Goal: Information Seeking & Learning: Learn about a topic

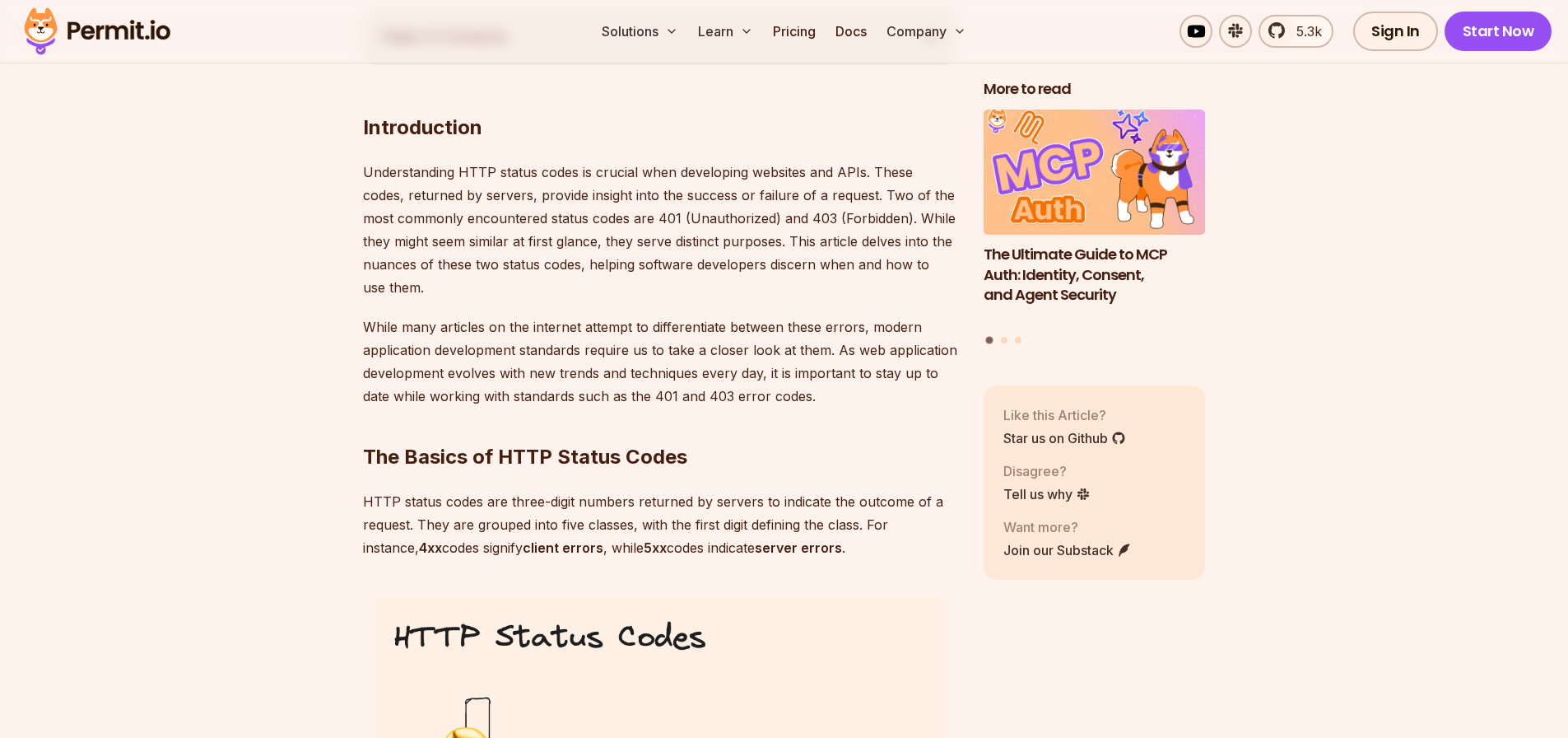
scroll to position [1020, 0]
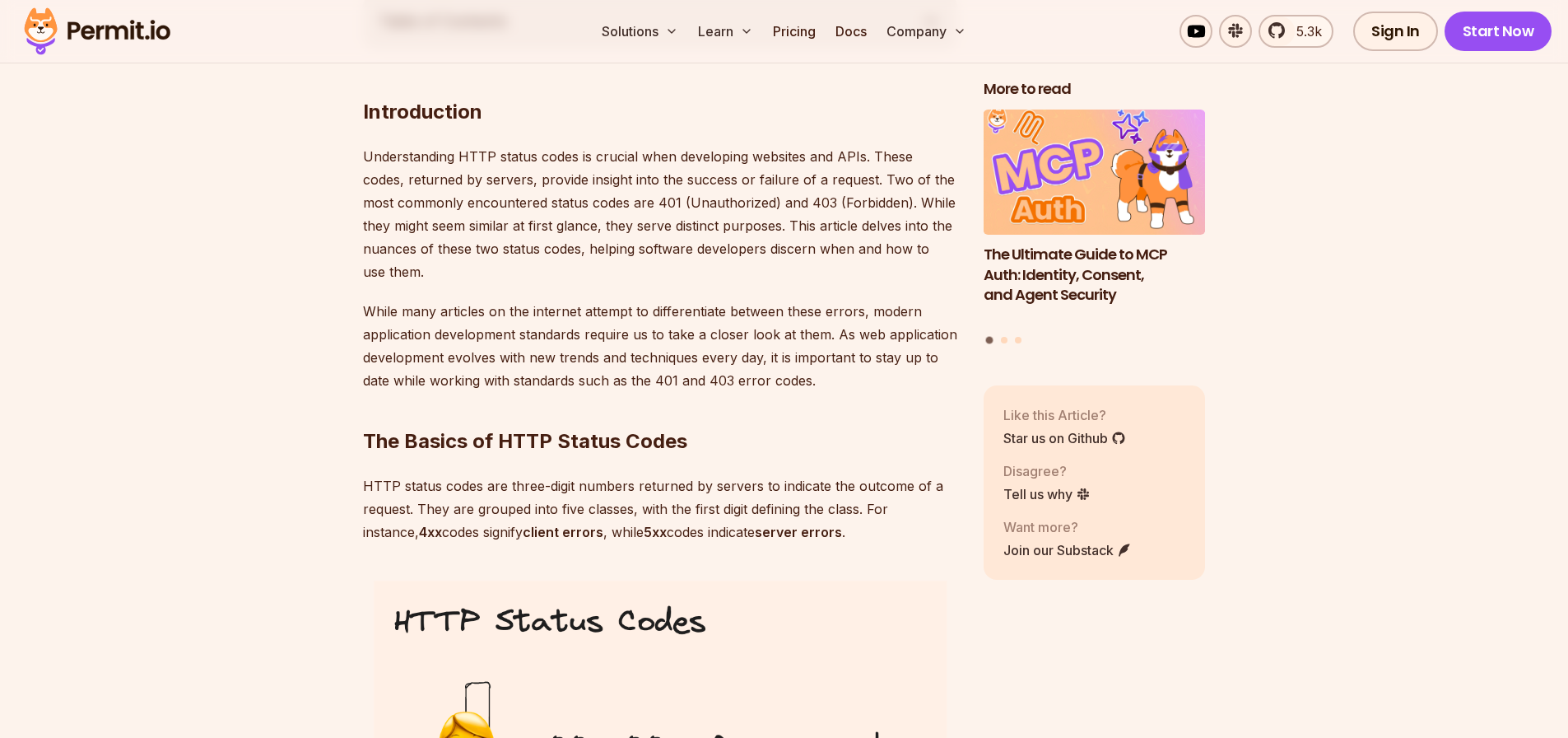
click at [713, 205] on p "Understanding HTTP status codes is crucial when developing websites and APIs. T…" at bounding box center [660, 214] width 594 height 138
click at [881, 195] on p "Understanding HTTP status codes is crucial when developing websites and APIs. T…" at bounding box center [660, 214] width 594 height 138
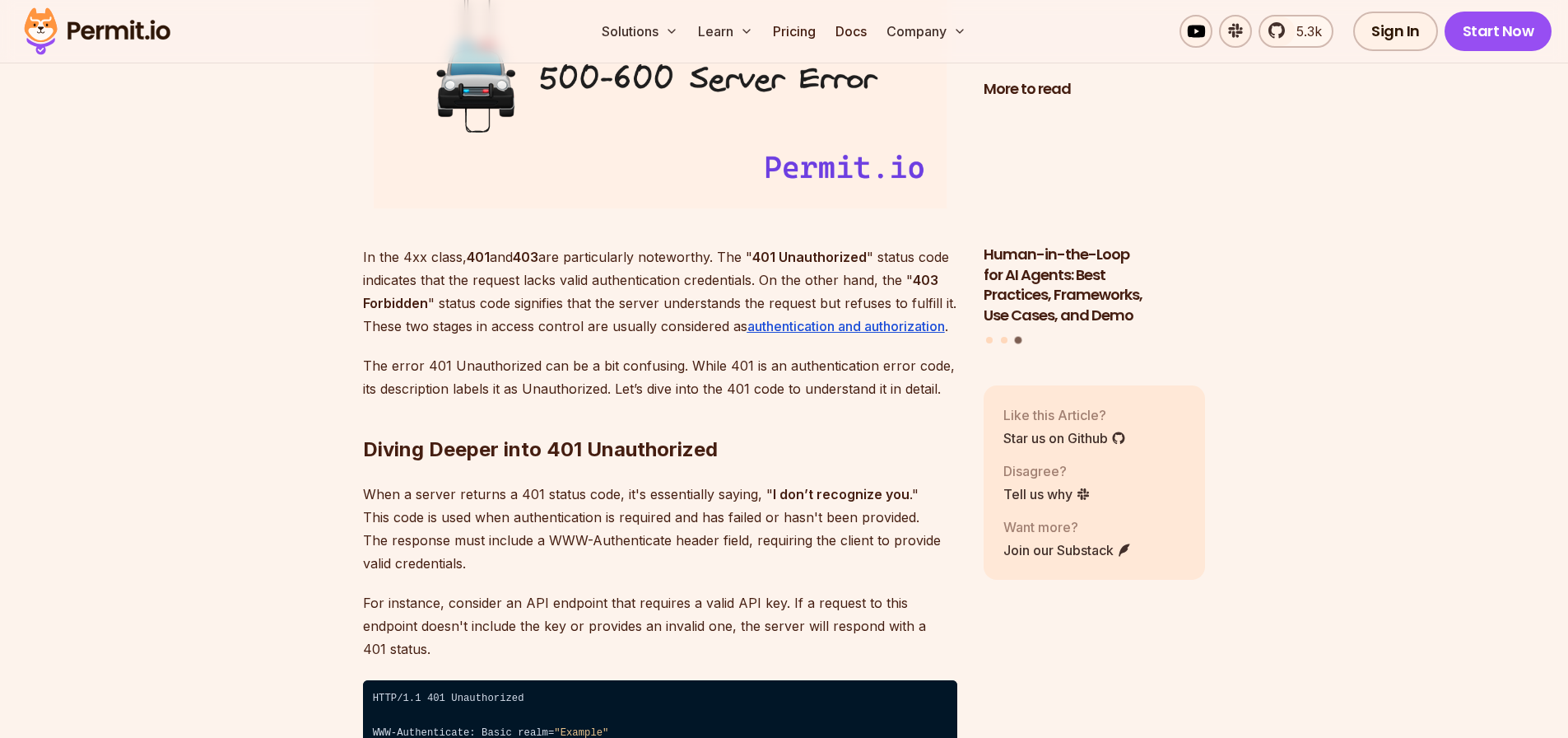
scroll to position [2187, 0]
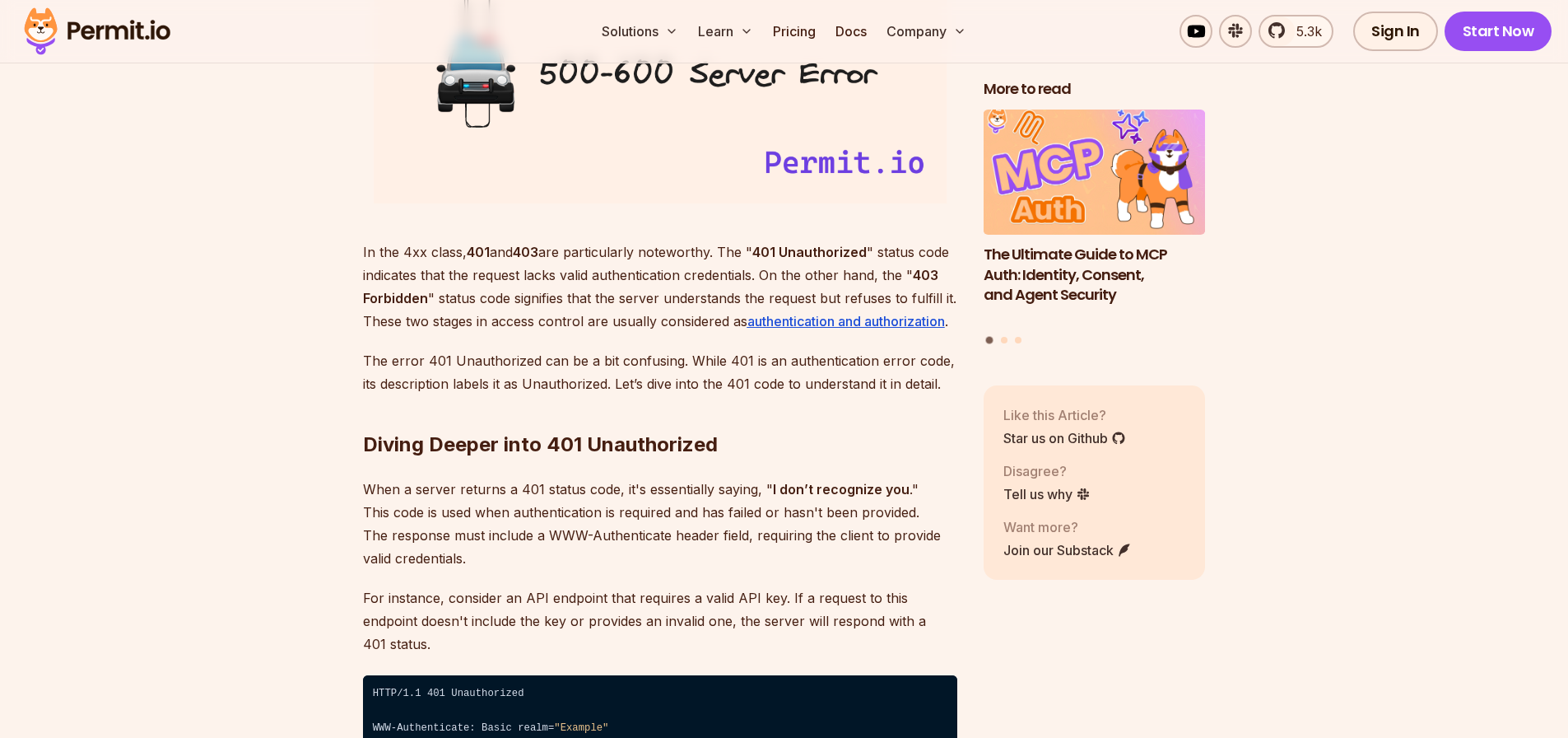
drag, startPoint x: 582, startPoint y: 297, endPoint x: 578, endPoint y: 307, distance: 10.8
click at [578, 307] on p "In the 4xx class, 401 and 403 are particularly noteworthy. The " 401 Unauthoriz…" at bounding box center [660, 286] width 594 height 92
click at [533, 299] on p "In the 4xx class, 401 and 403 are particularly noteworthy. The " 401 Unauthoriz…" at bounding box center [660, 286] width 594 height 92
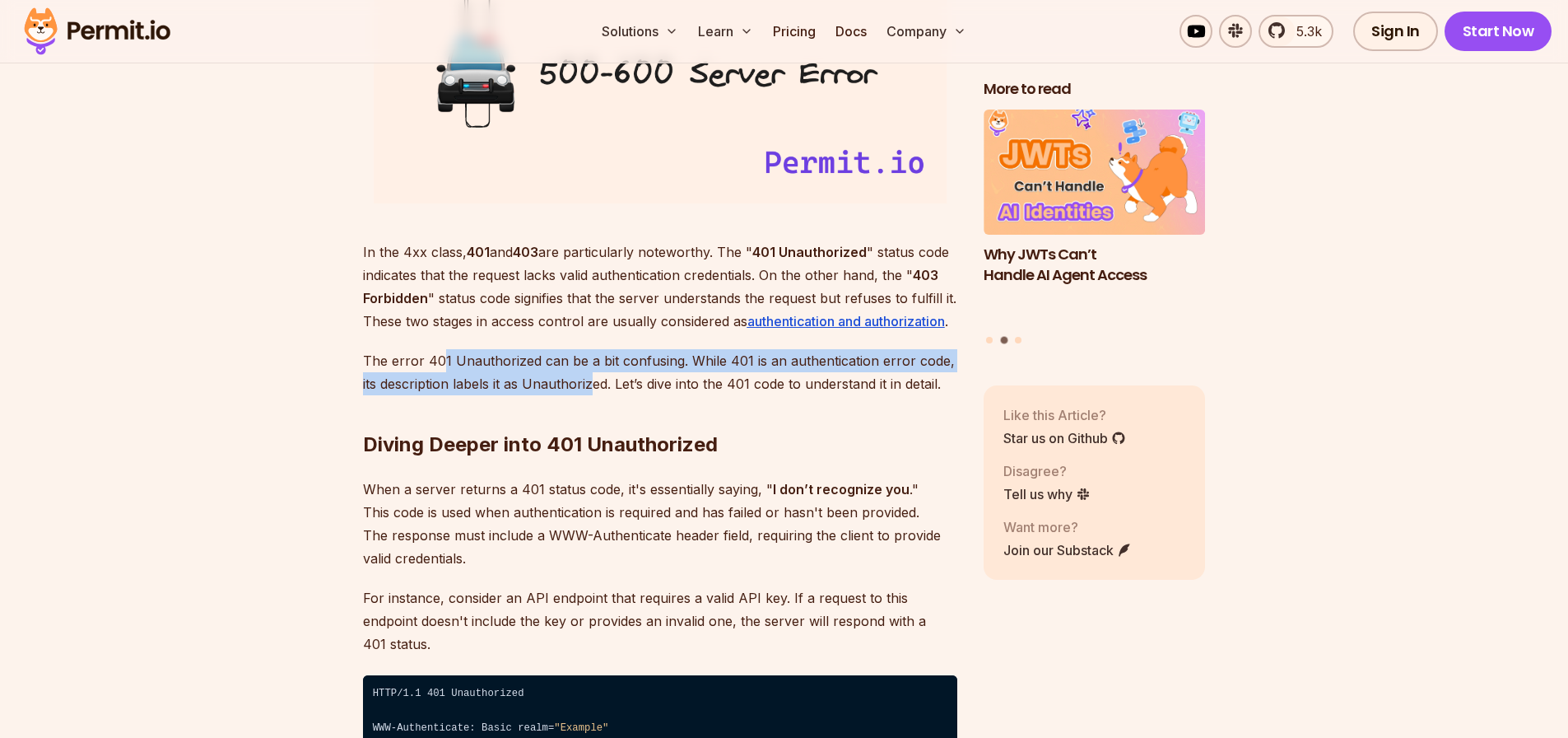
drag, startPoint x: 437, startPoint y: 364, endPoint x: 595, endPoint y: 383, distance: 159.1
click at [595, 383] on p "The error 401 Unauthorized can be a bit confusing. While 401 is an authenticati…" at bounding box center [660, 372] width 594 height 46
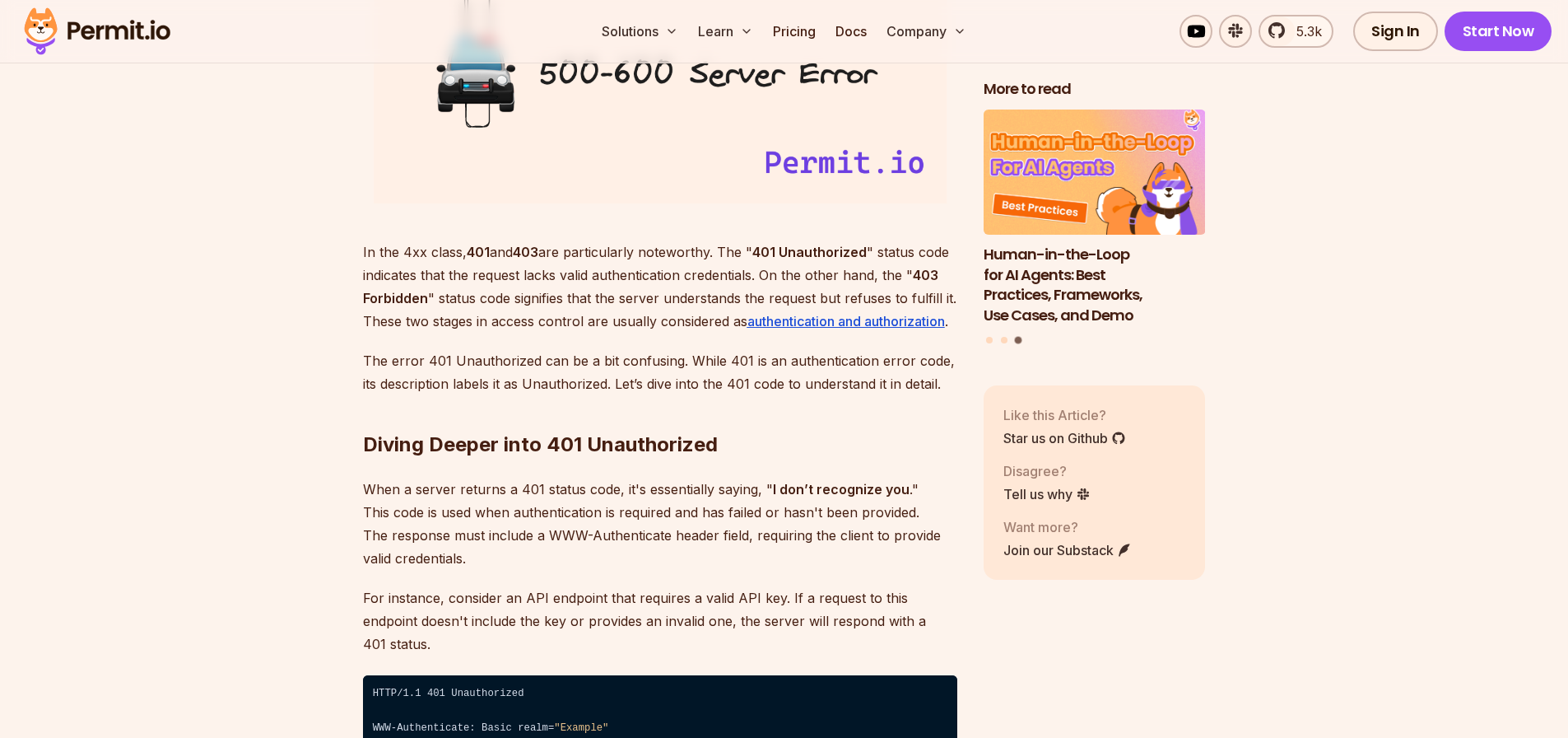
click at [545, 387] on p "The error 401 Unauthorized can be a bit confusing. While 401 is an authenticati…" at bounding box center [660, 372] width 594 height 46
click at [562, 357] on p "The error 401 Unauthorized can be a bit confusing. While 401 is an authenticati…" at bounding box center [660, 372] width 594 height 46
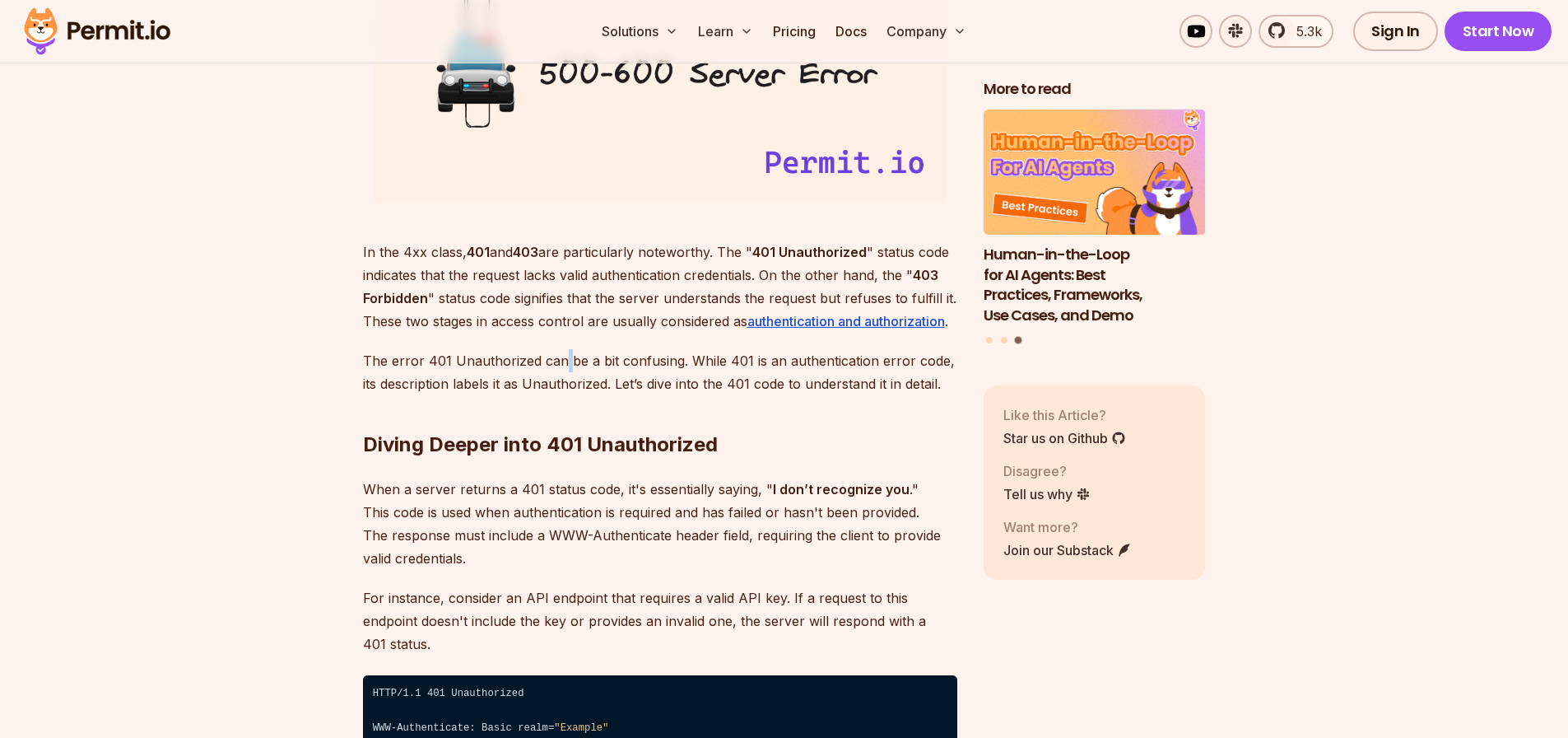
click at [562, 357] on p "The error 401 Unauthorized can be a bit confusing. While 401 is an authenticati…" at bounding box center [660, 372] width 594 height 46
click at [571, 364] on p "The error 401 Unauthorized can be a bit confusing. While 401 is an authenticati…" at bounding box center [660, 372] width 594 height 46
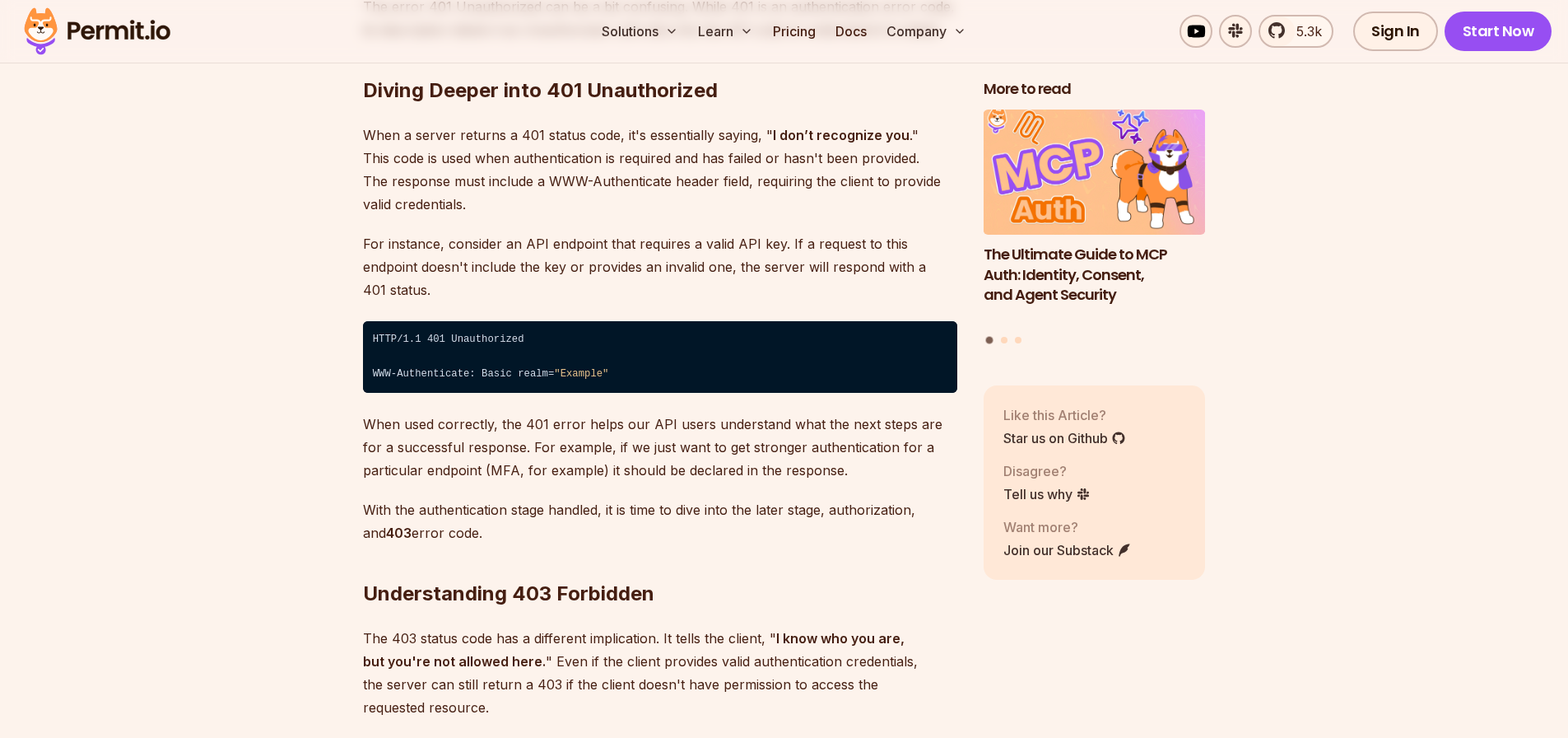
scroll to position [2547, 0]
